Goal: Transaction & Acquisition: Purchase product/service

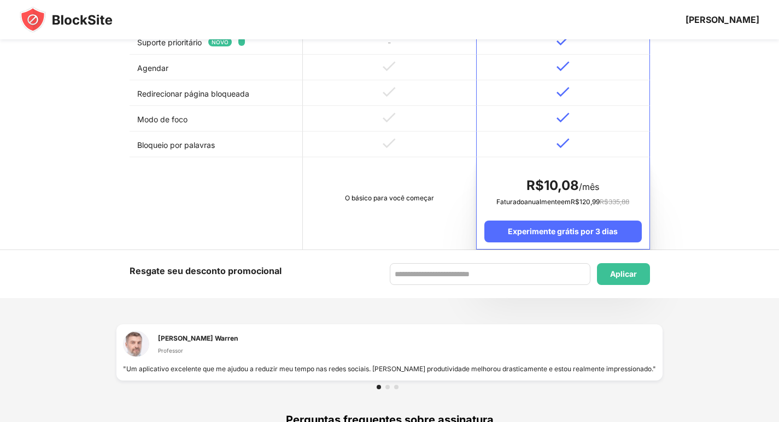
scroll to position [379, 0]
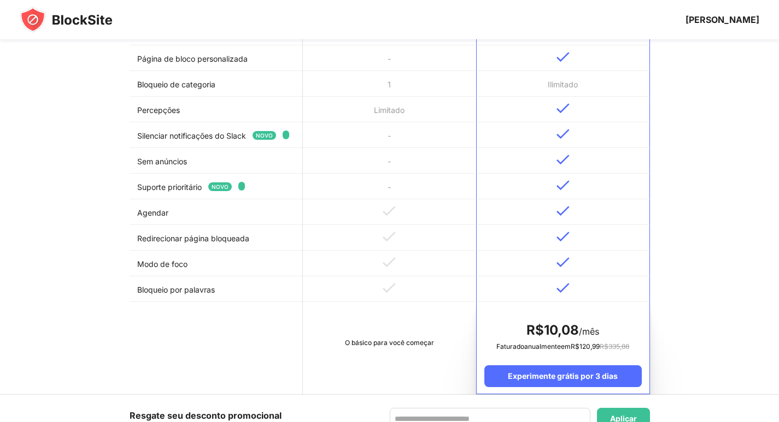
click at [52, 23] on img at bounding box center [66, 20] width 93 height 26
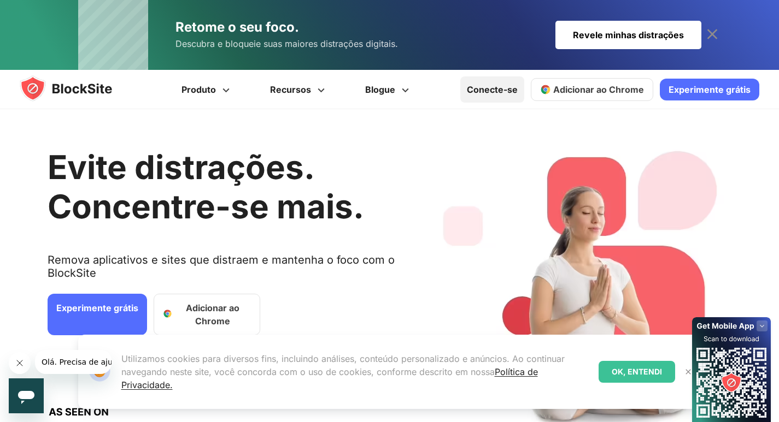
click at [505, 86] on font "Conecte-se" at bounding box center [492, 89] width 51 height 11
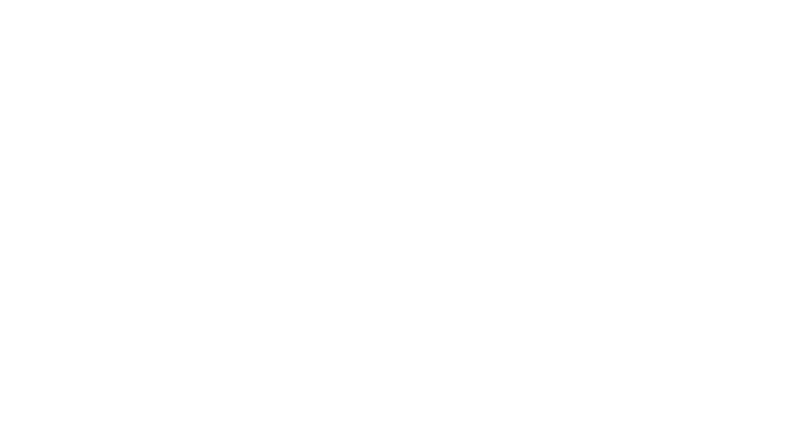
click at [409, 4] on html "Texto original Avalie a tradução O feedback vai ser usado para ajudar a melhora…" at bounding box center [393, 2] width 787 height 4
click at [408, 4] on html "Texto original Avalie a tradução O feedback vai ser usado para ajudar a melhora…" at bounding box center [393, 2] width 787 height 4
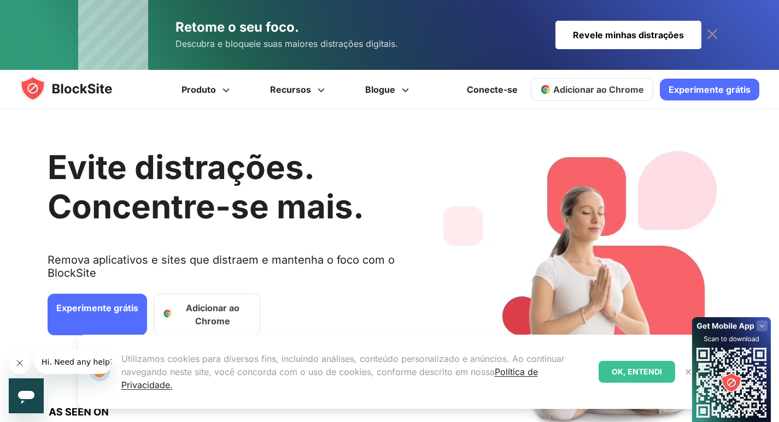
click at [599, 86] on font "Adicionar ao Chrome" at bounding box center [598, 89] width 91 height 11
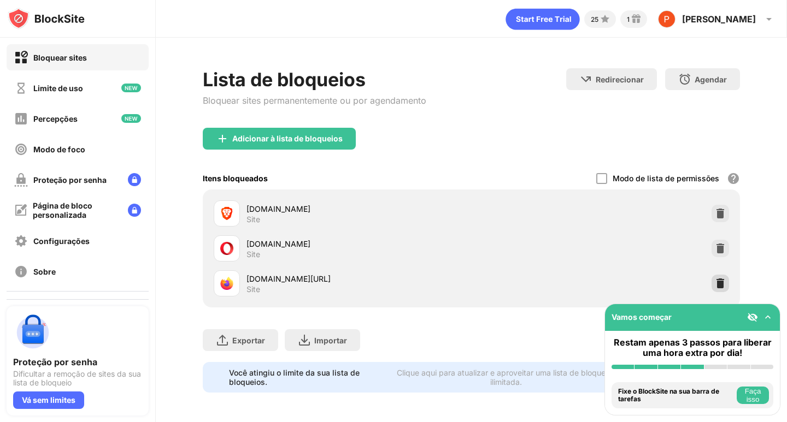
click at [715, 283] on img at bounding box center [720, 283] width 11 height 11
